Goal: Information Seeking & Learning: Learn about a topic

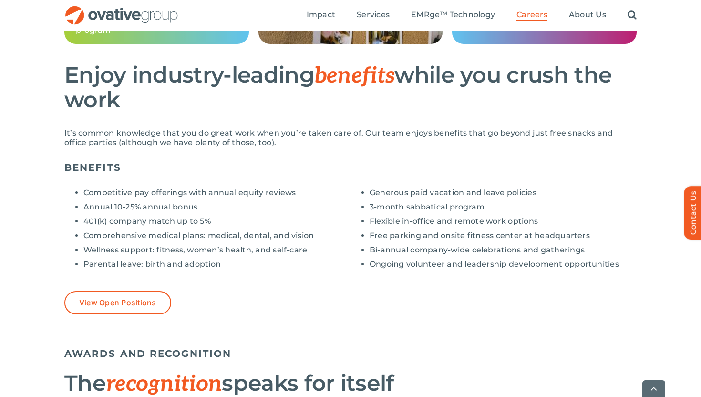
scroll to position [683, 0]
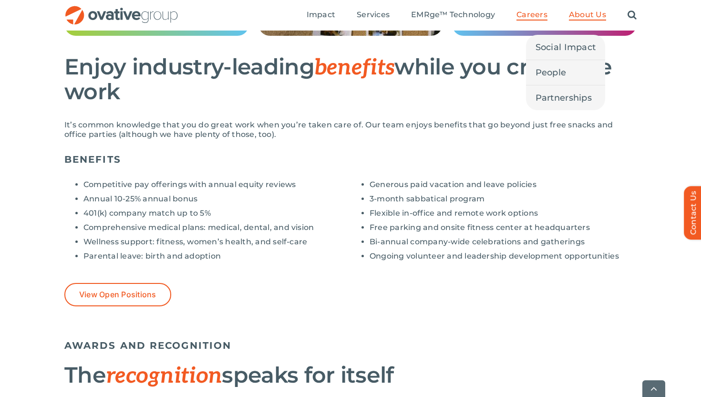
click at [569, 15] on span "About Us" at bounding box center [587, 15] width 37 height 10
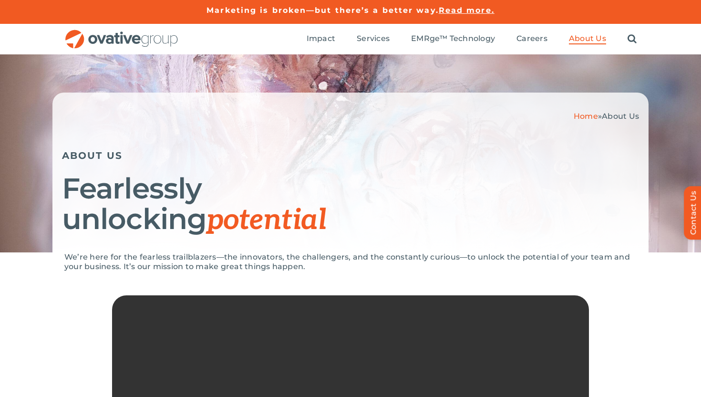
click at [579, 36] on span "About Us" at bounding box center [587, 39] width 37 height 10
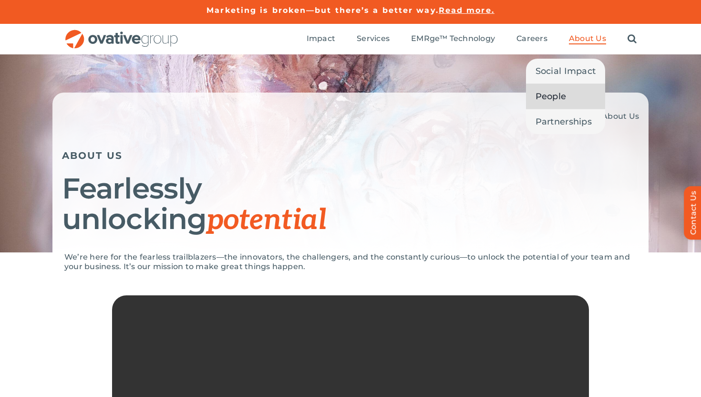
click at [578, 93] on link "People" at bounding box center [566, 96] width 80 height 25
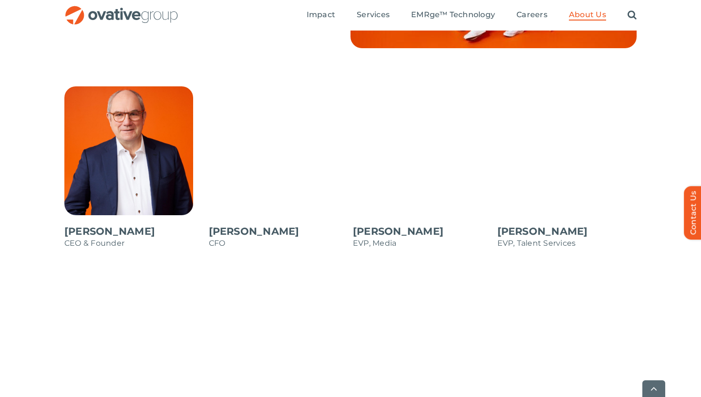
scroll to position [926, 0]
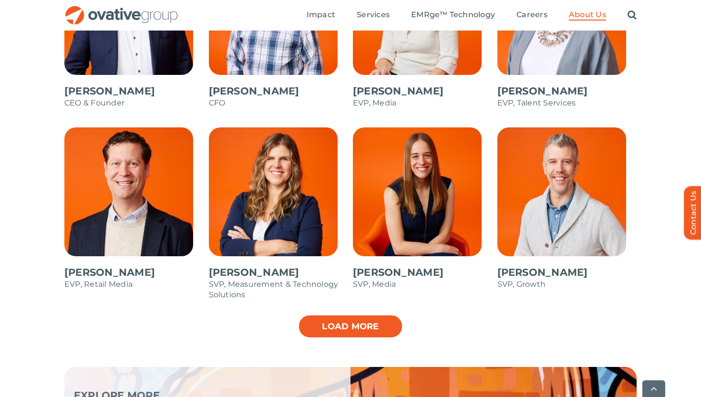
click at [389, 335] on link "Load more" at bounding box center [350, 326] width 105 height 24
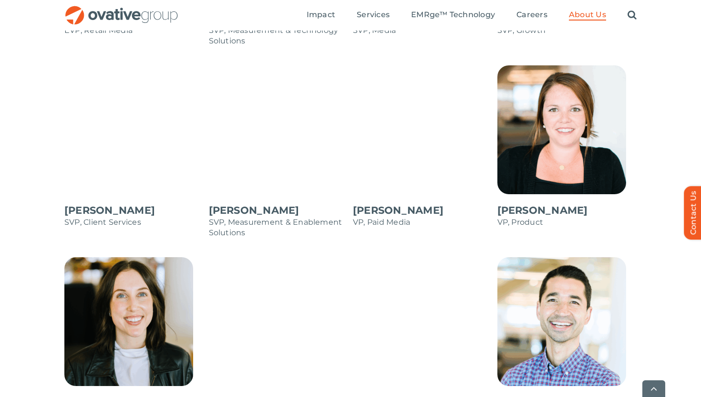
scroll to position [1253, 0]
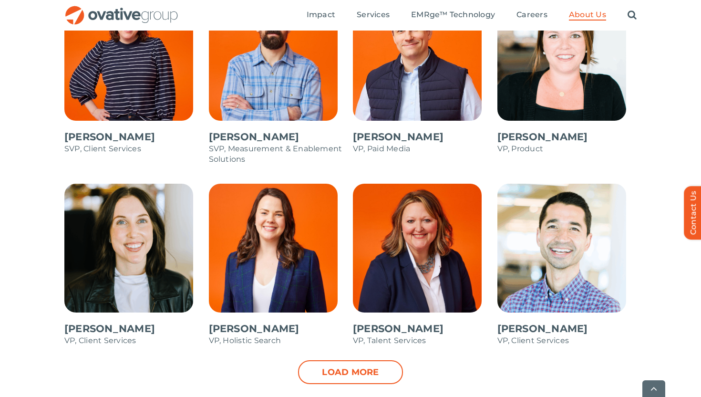
click at [348, 387] on div "[PERSON_NAME] CEO & Founder [PERSON_NAME] CFO [PERSON_NAME] EVP, Media [PERSON_…" at bounding box center [350, 15] width 701 height 793
click at [346, 373] on link "Load more" at bounding box center [350, 372] width 105 height 24
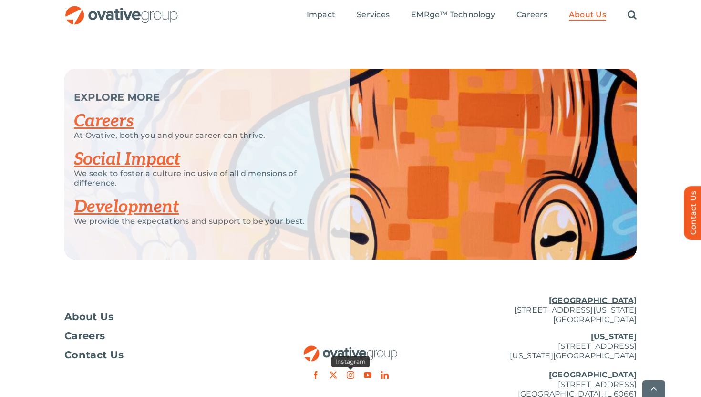
scroll to position [1811, 0]
